Goal: Navigation & Orientation: Find specific page/section

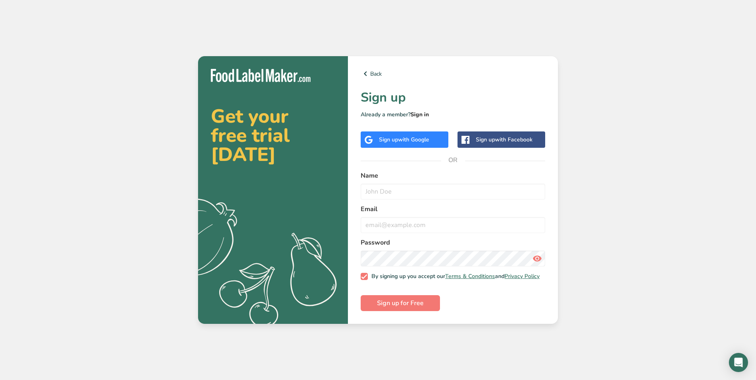
click at [415, 114] on link "Sign in" at bounding box center [420, 115] width 18 height 8
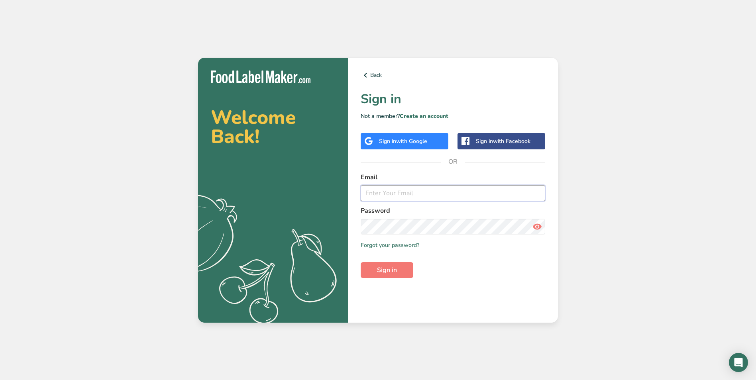
type input "[PERSON_NAME][EMAIL_ADDRESS][PERSON_NAME][DOMAIN_NAME]"
drag, startPoint x: 405, startPoint y: 256, endPoint x: 398, endPoint y: 260, distance: 8.4
click at [399, 260] on form "Email [PERSON_NAME][EMAIL_ADDRESS][PERSON_NAME][DOMAIN_NAME] Password Remember …" at bounding box center [453, 226] width 185 height 106
click at [387, 269] on span "Sign in" at bounding box center [387, 270] width 20 height 10
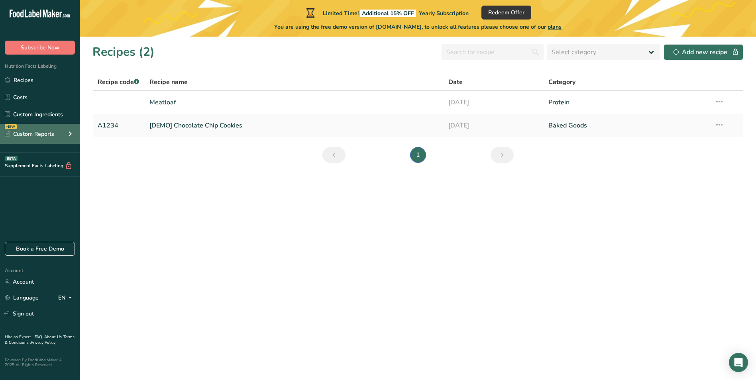
click at [47, 140] on div "NEW Custom Reports" at bounding box center [40, 134] width 80 height 20
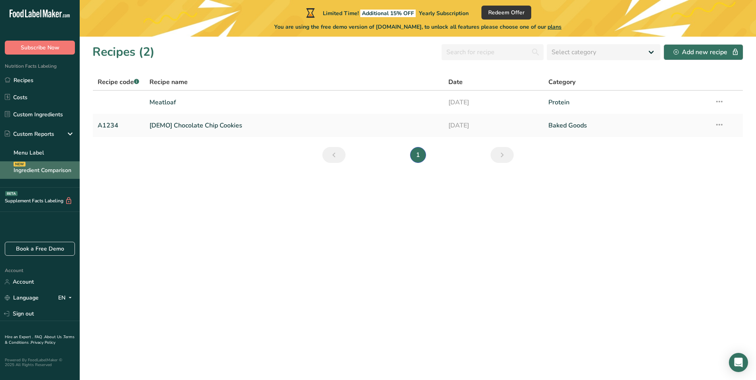
click at [50, 171] on link "Ingredient Comparison NEW" at bounding box center [40, 170] width 80 height 18
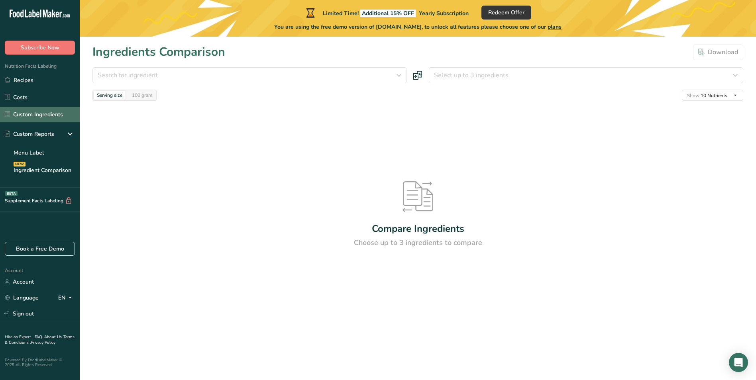
click at [39, 110] on link "Custom Ingredients" at bounding box center [40, 114] width 80 height 15
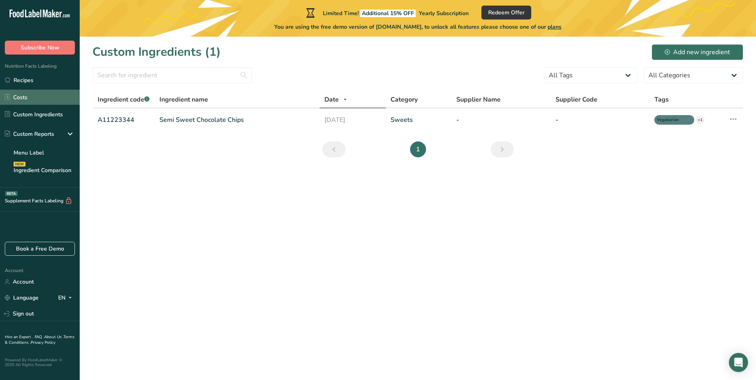
click at [41, 91] on link "Costs" at bounding box center [40, 97] width 80 height 15
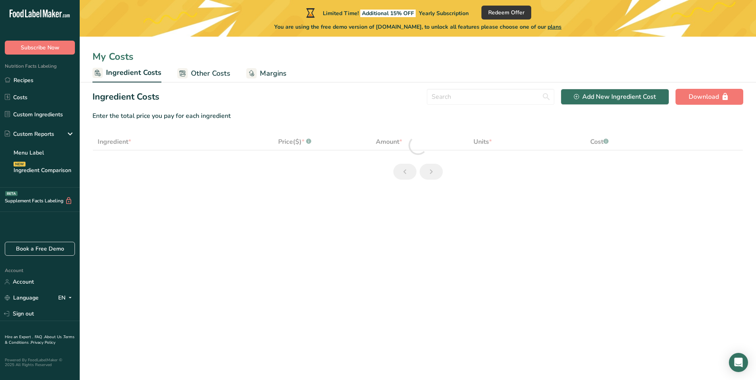
select select "1"
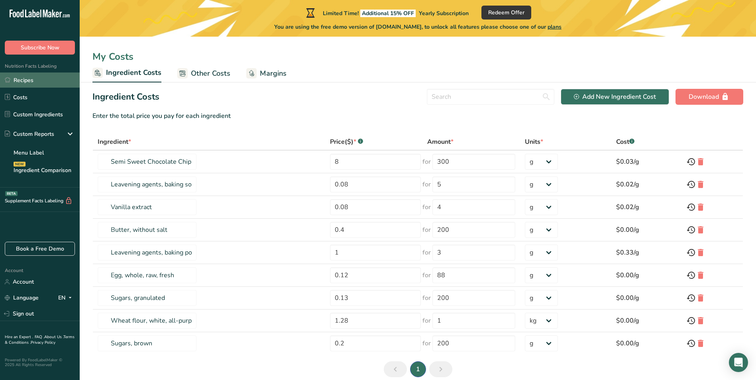
click at [55, 80] on link "Recipes" at bounding box center [40, 80] width 80 height 15
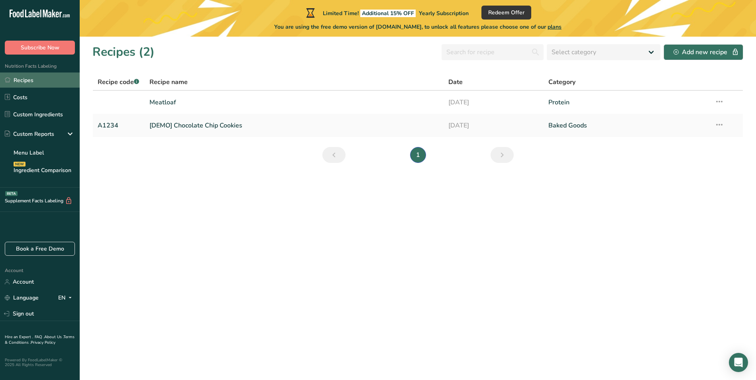
click at [33, 87] on link "Recipes" at bounding box center [40, 80] width 80 height 15
